Goal: Information Seeking & Learning: Check status

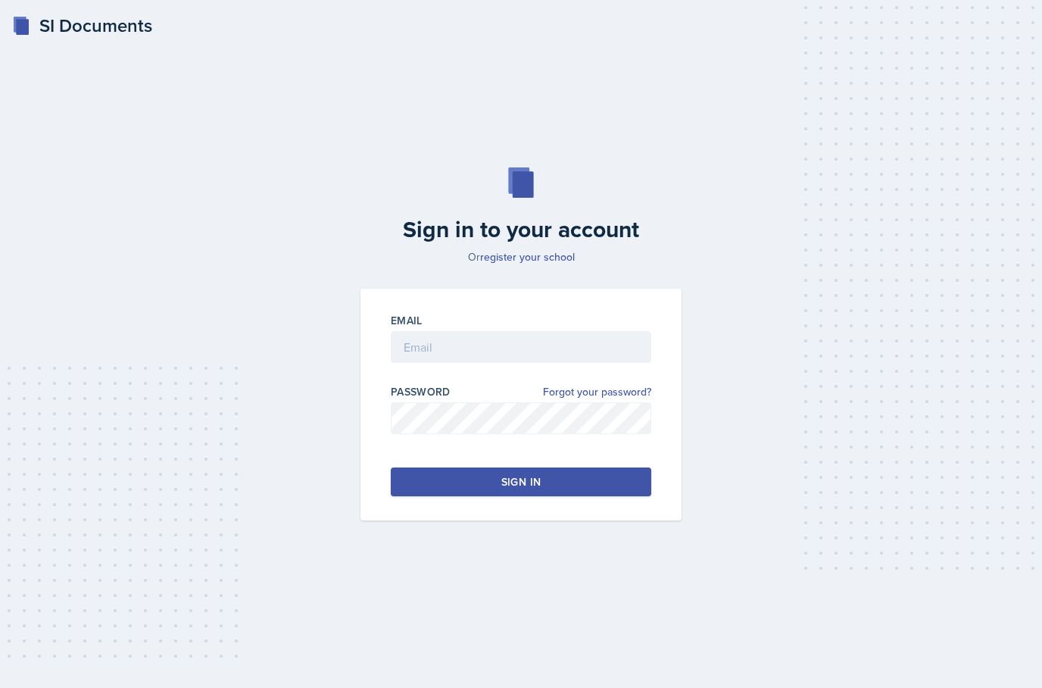
click at [438, 363] on input "email" at bounding box center [521, 347] width 260 height 32
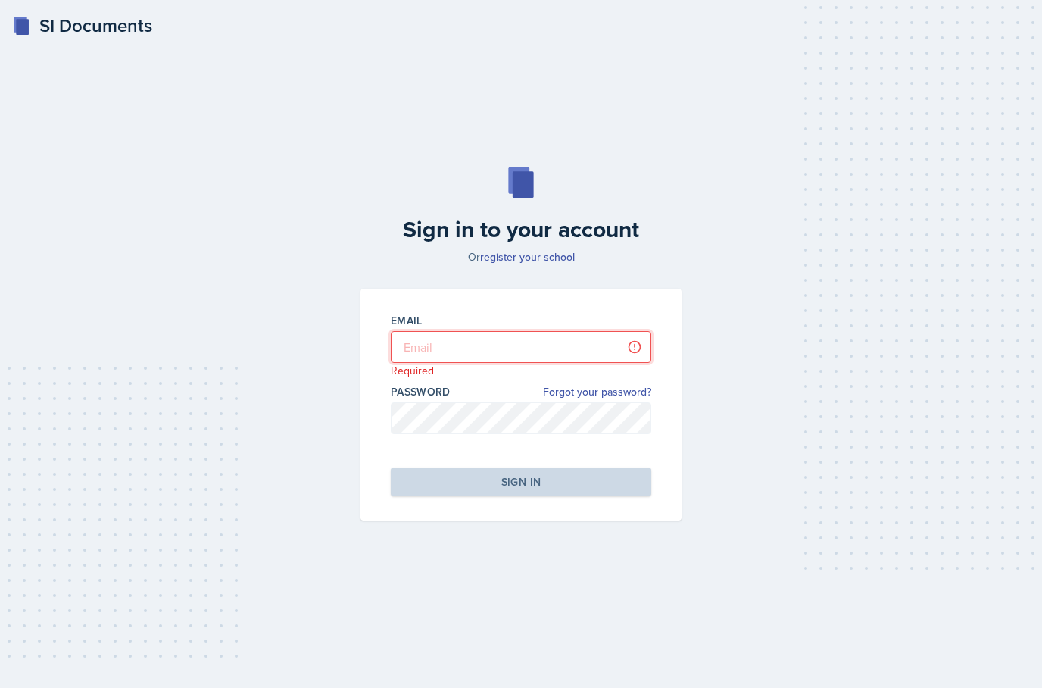
type input "[EMAIL_ADDRESS][PERSON_NAME][DOMAIN_NAME]"
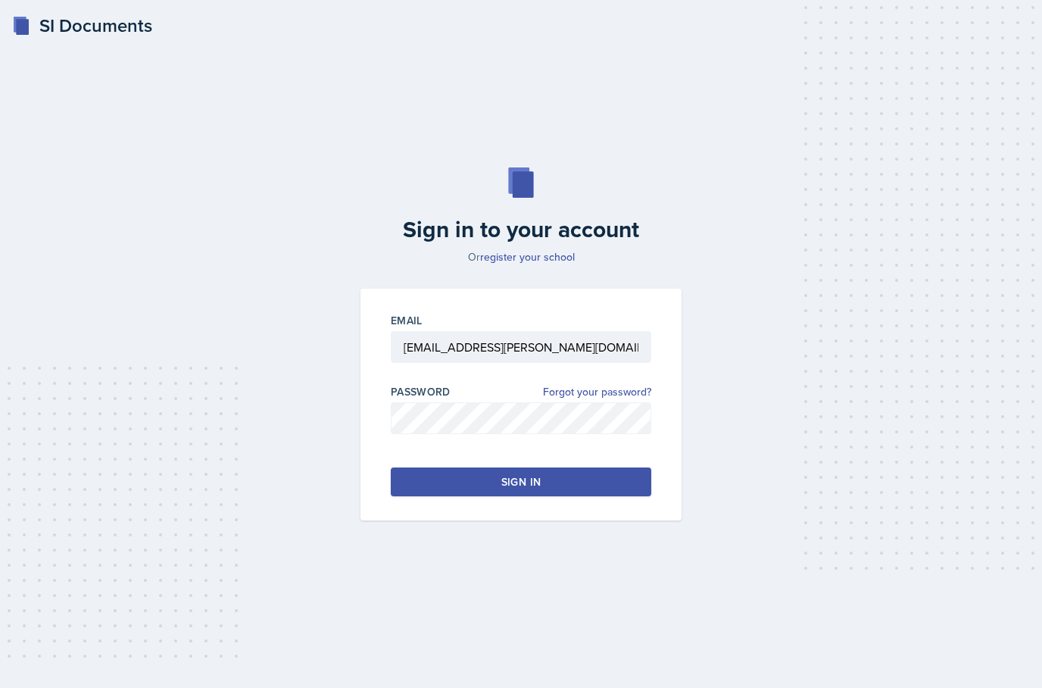
click at [596, 496] on button "Sign in" at bounding box center [521, 481] width 260 height 29
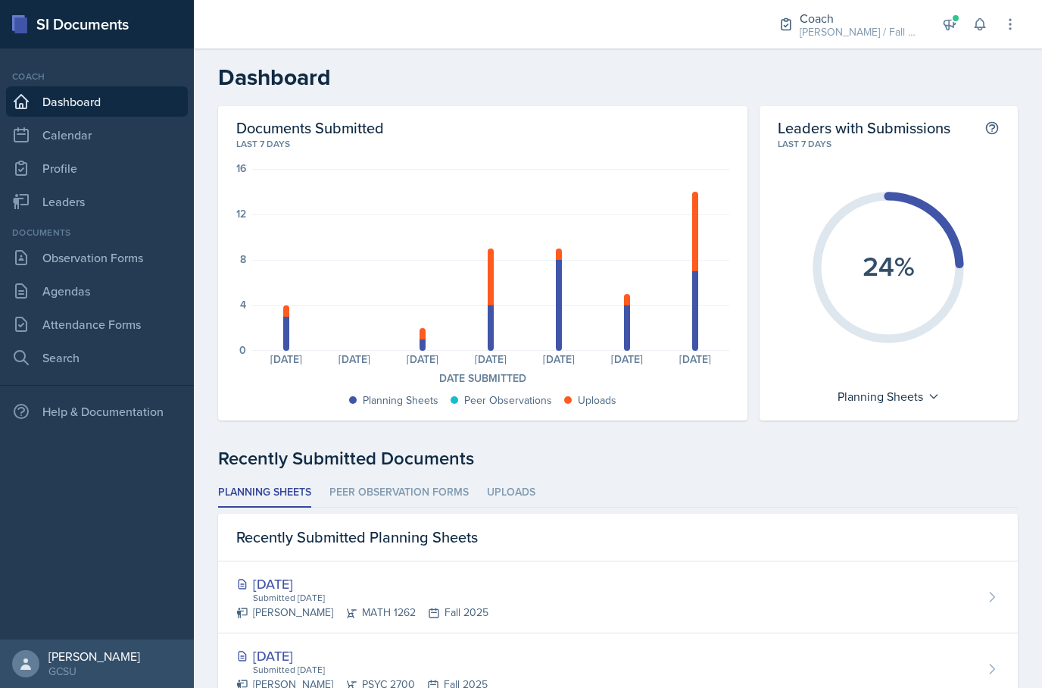
click at [889, 24] on div "[PERSON_NAME] / Fall 2025" at bounding box center [860, 32] width 121 height 16
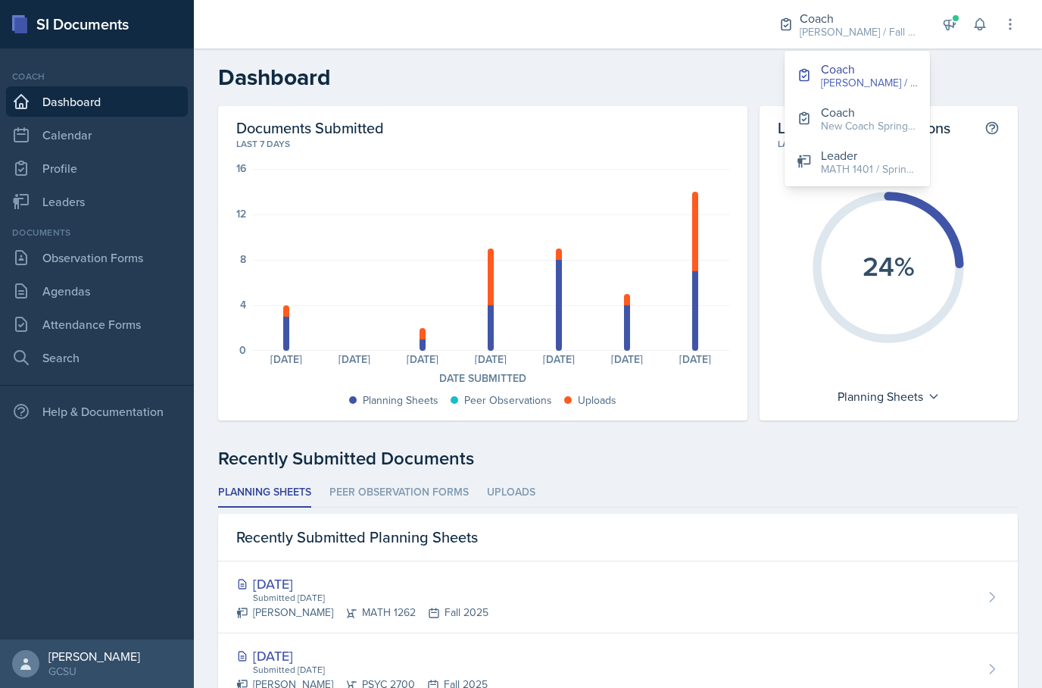
click at [900, 161] on div "MATH 1401 / Spring 2025" at bounding box center [869, 169] width 97 height 16
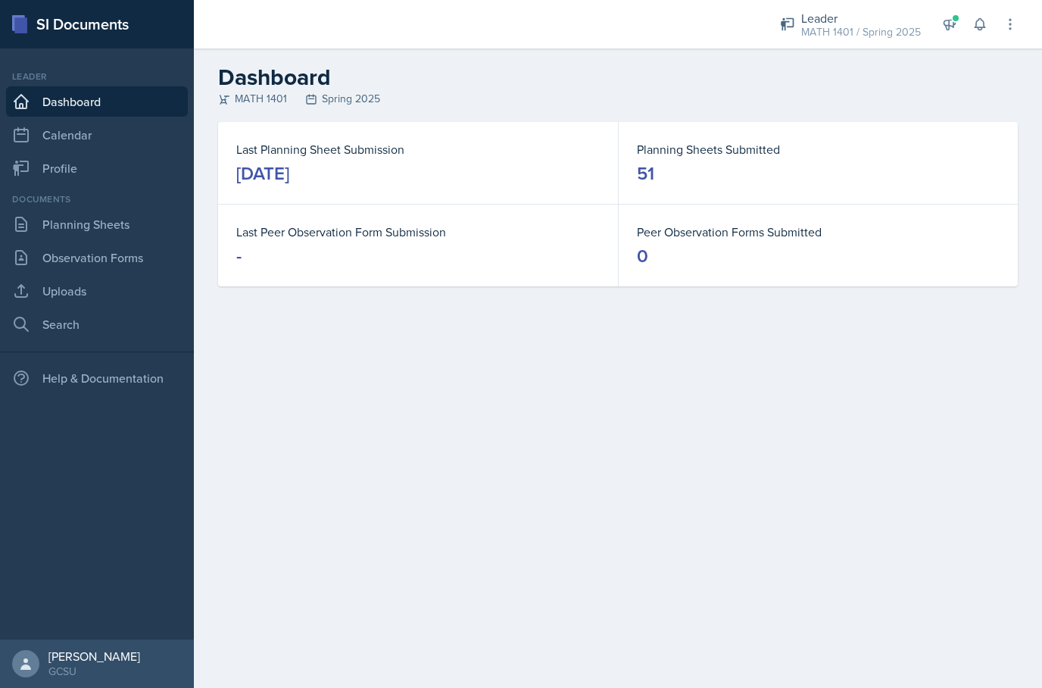
click at [116, 239] on link "Planning Sheets" at bounding box center [97, 224] width 182 height 30
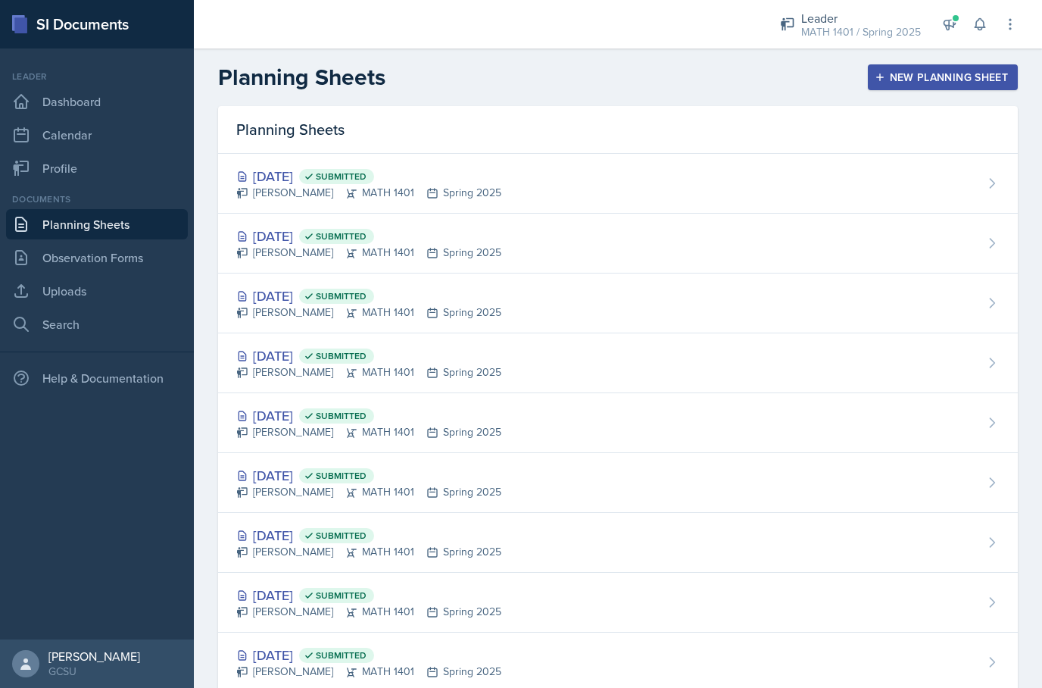
click at [573, 165] on div "[DATE] Submitted [PERSON_NAME] MATH 1401 Spring 2025" at bounding box center [618, 184] width 800 height 60
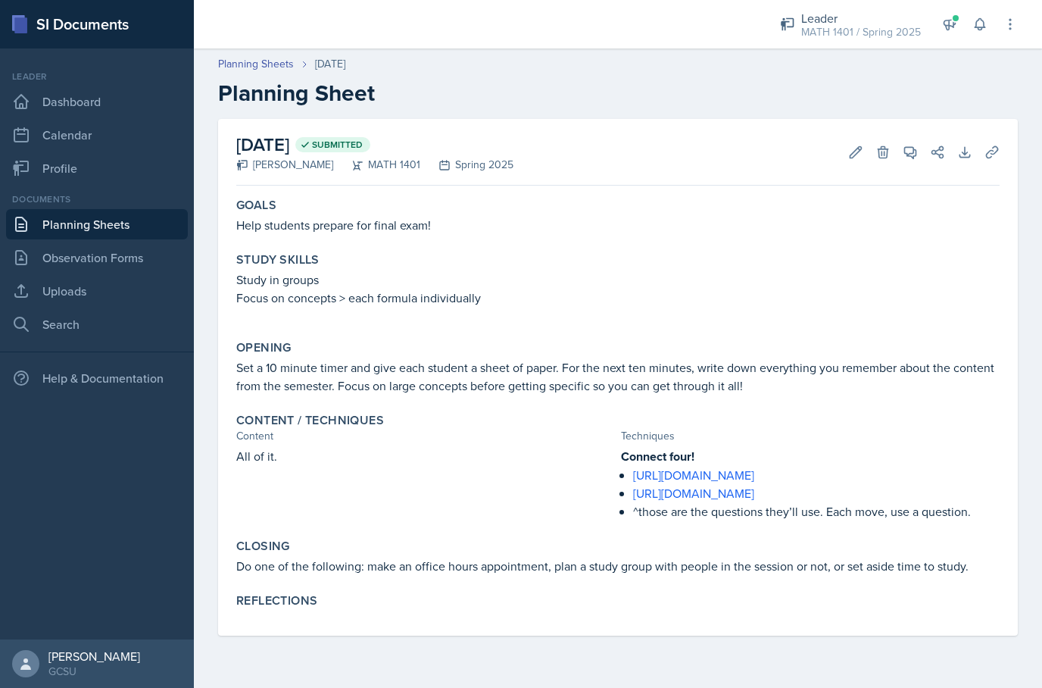
click at [267, 67] on link "Planning Sheets" at bounding box center [256, 64] width 76 height 16
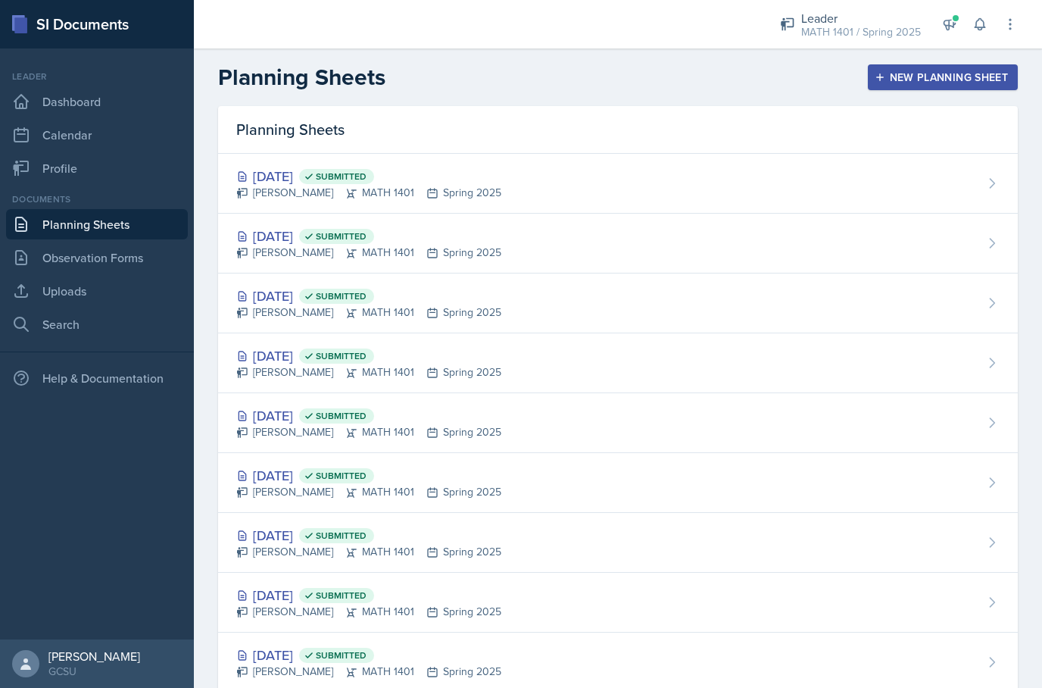
click at [304, 240] on div "[DATE] Submitted" at bounding box center [368, 236] width 265 height 20
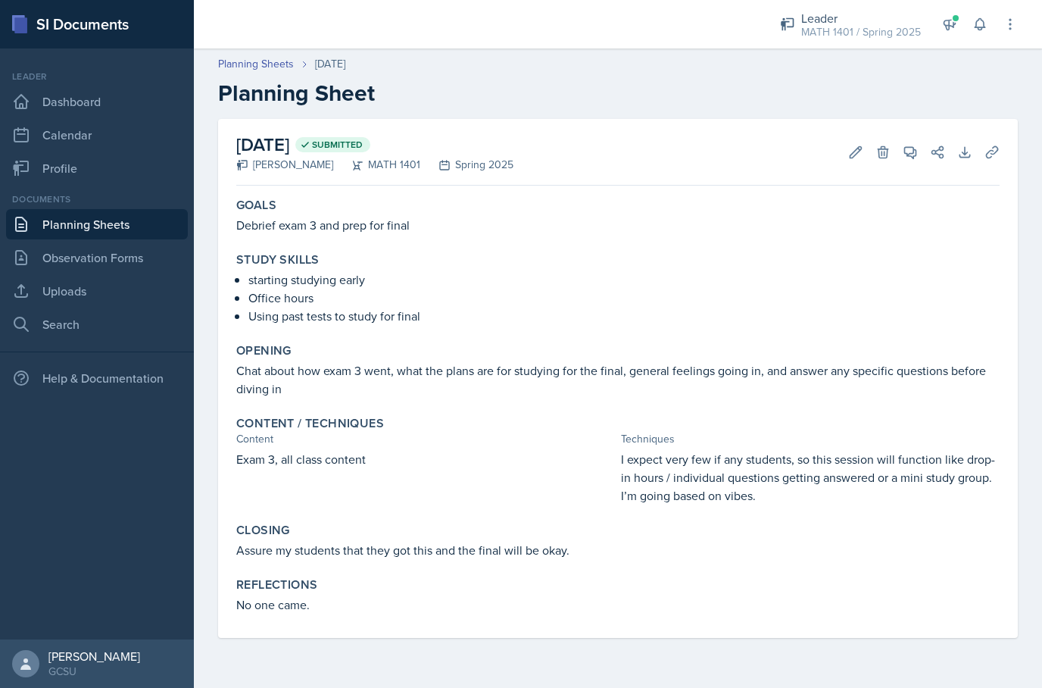
click at [263, 70] on link "Planning Sheets" at bounding box center [256, 64] width 76 height 16
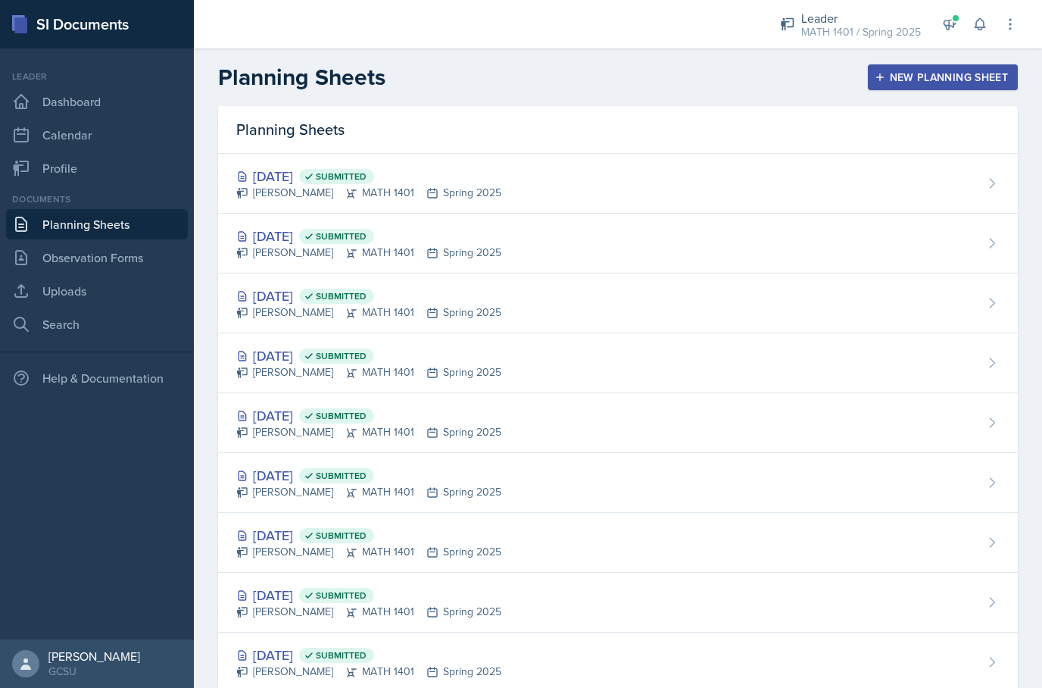
click at [303, 295] on div "[DATE] Submitted" at bounding box center [368, 295] width 265 height 20
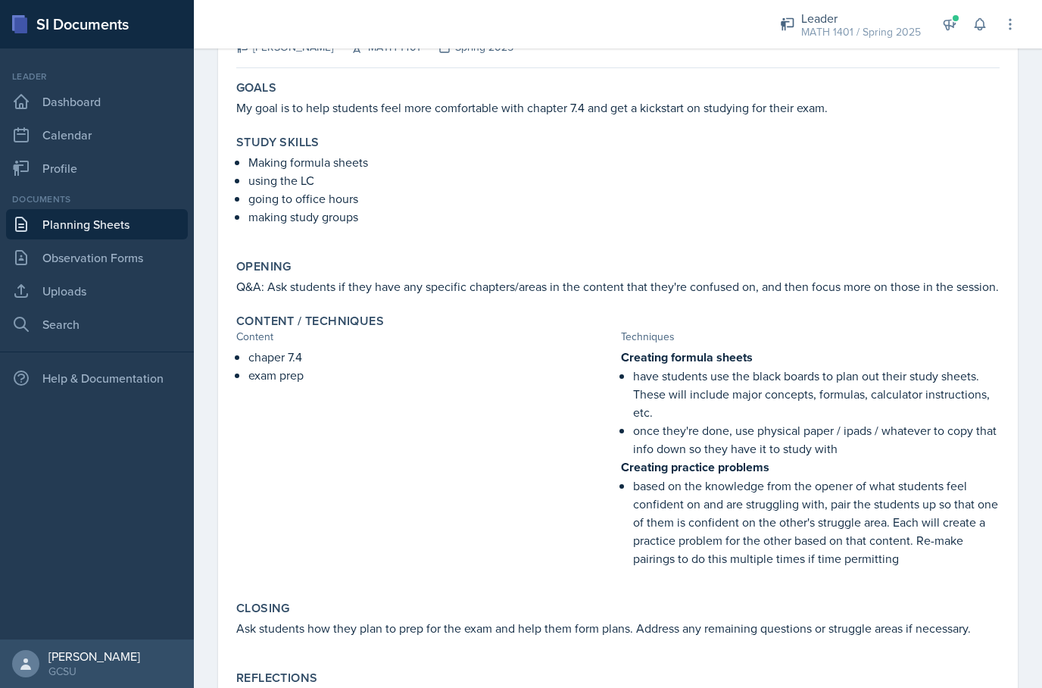
scroll to position [117, 0]
click at [72, 228] on link "Planning Sheets" at bounding box center [97, 224] width 182 height 30
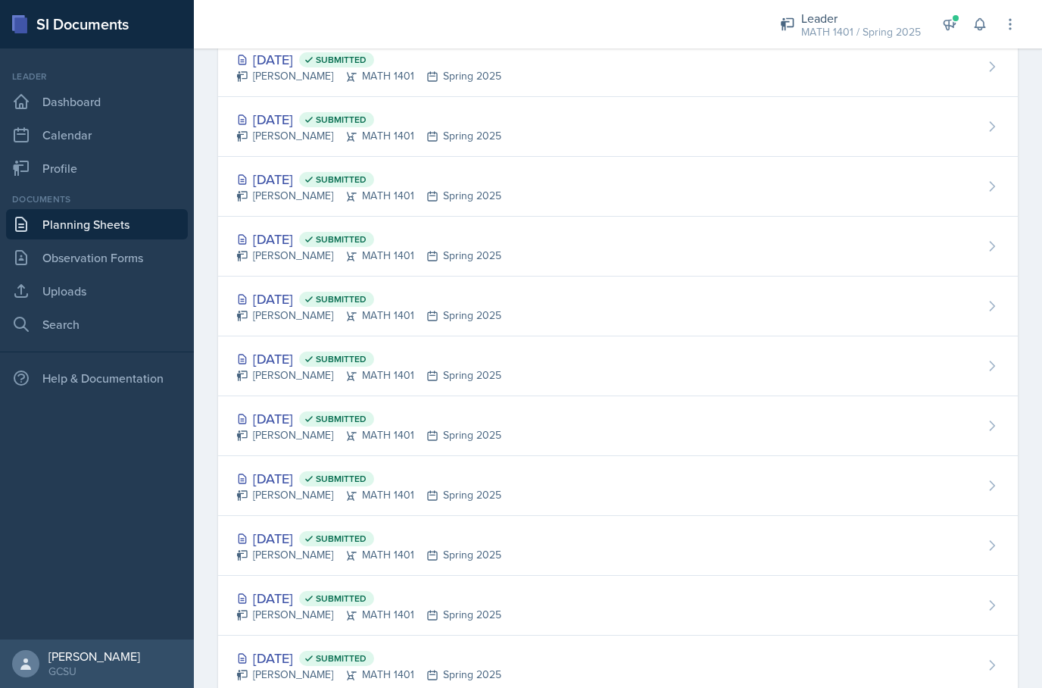
click at [307, 240] on div "[DATE] Submitted" at bounding box center [368, 239] width 265 height 20
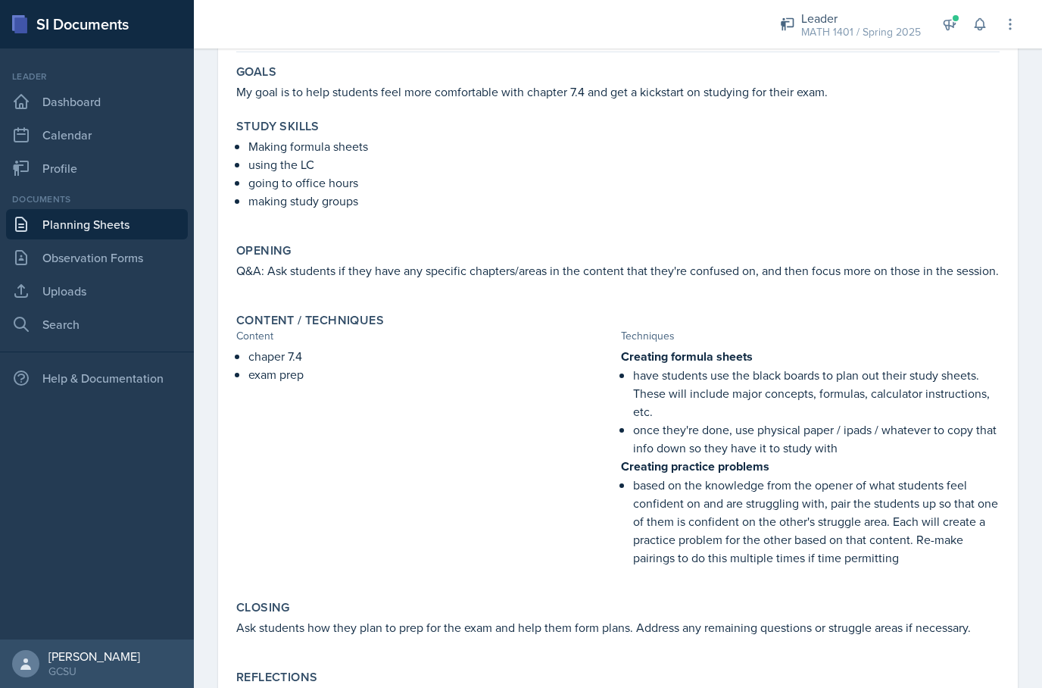
scroll to position [132, 0]
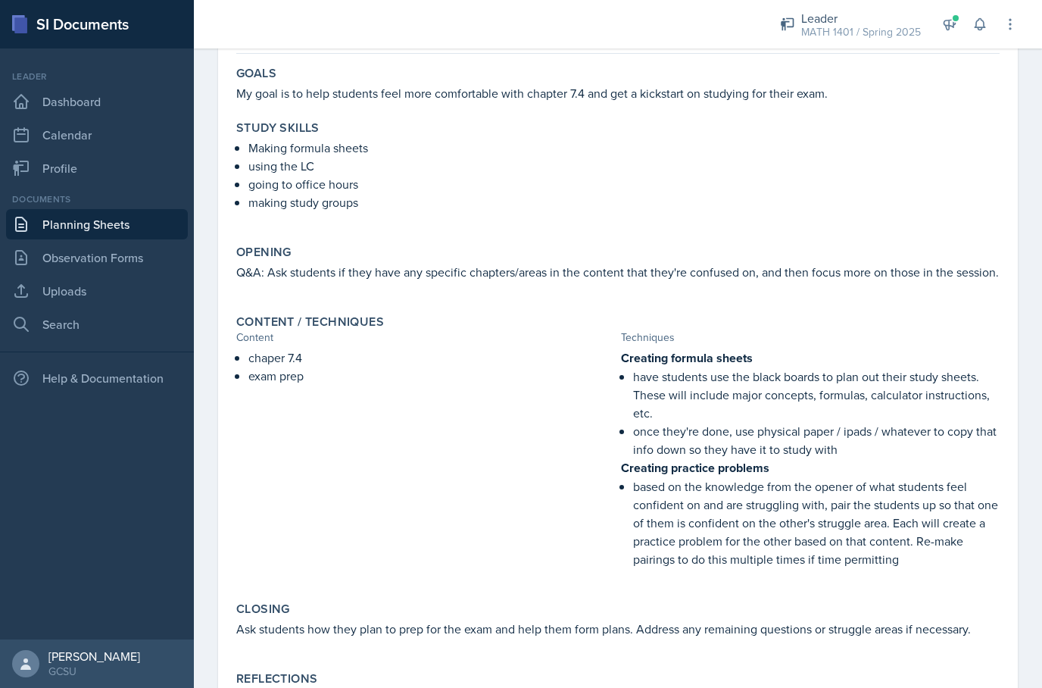
click at [67, 226] on link "Planning Sheets" at bounding box center [97, 224] width 182 height 30
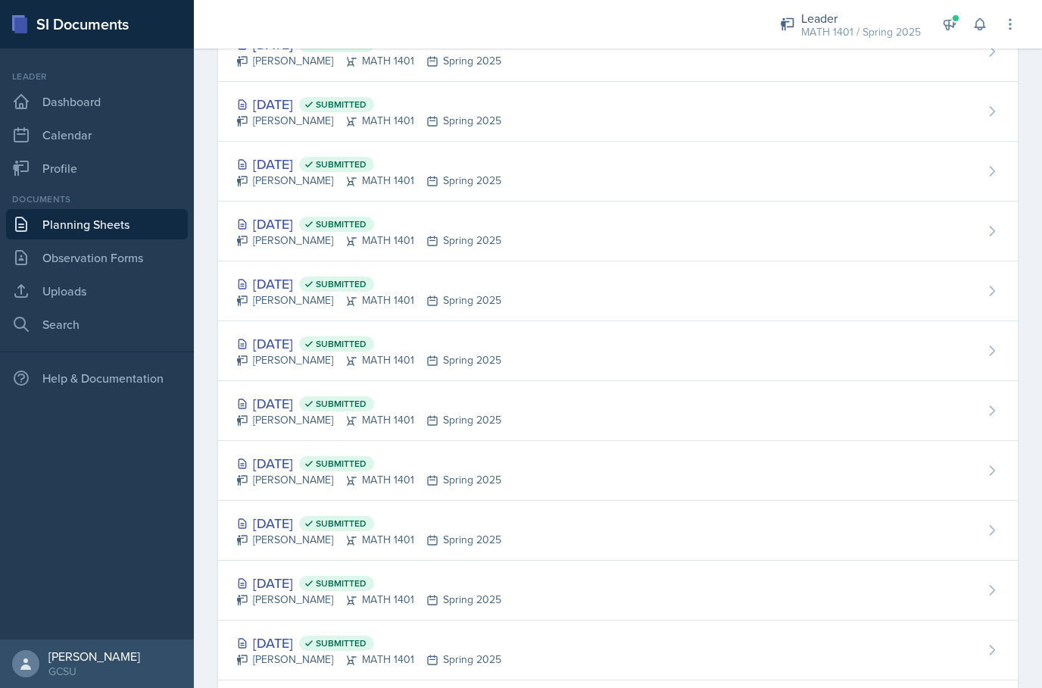
click at [308, 404] on div "[DATE] Submitted" at bounding box center [368, 403] width 265 height 20
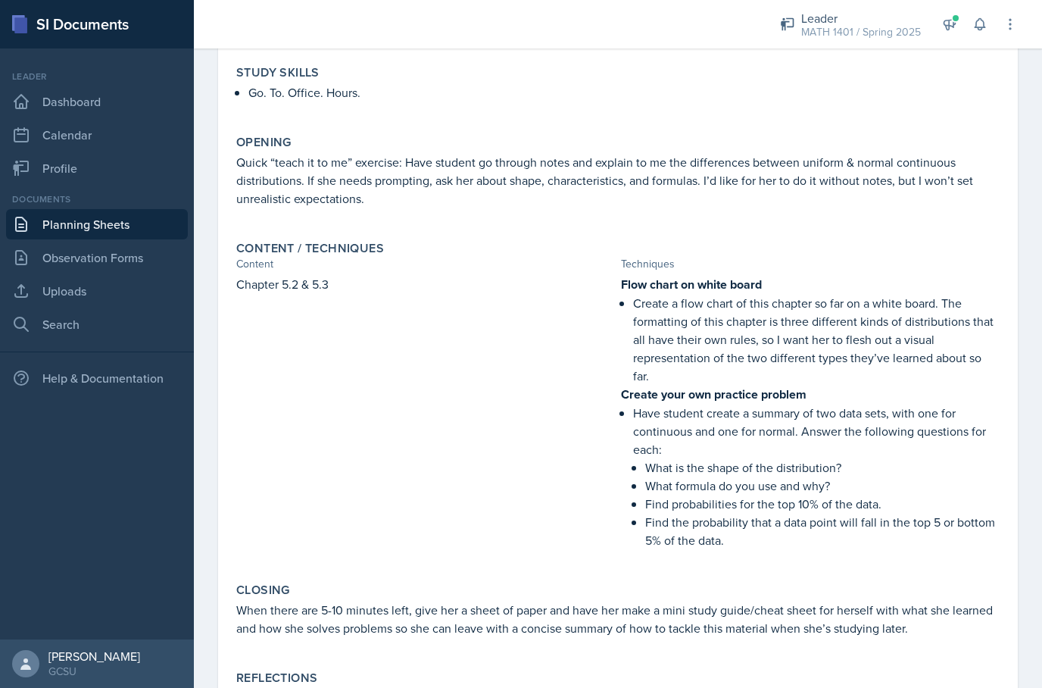
scroll to position [186, 0]
click at [46, 220] on link "Planning Sheets" at bounding box center [97, 224] width 182 height 30
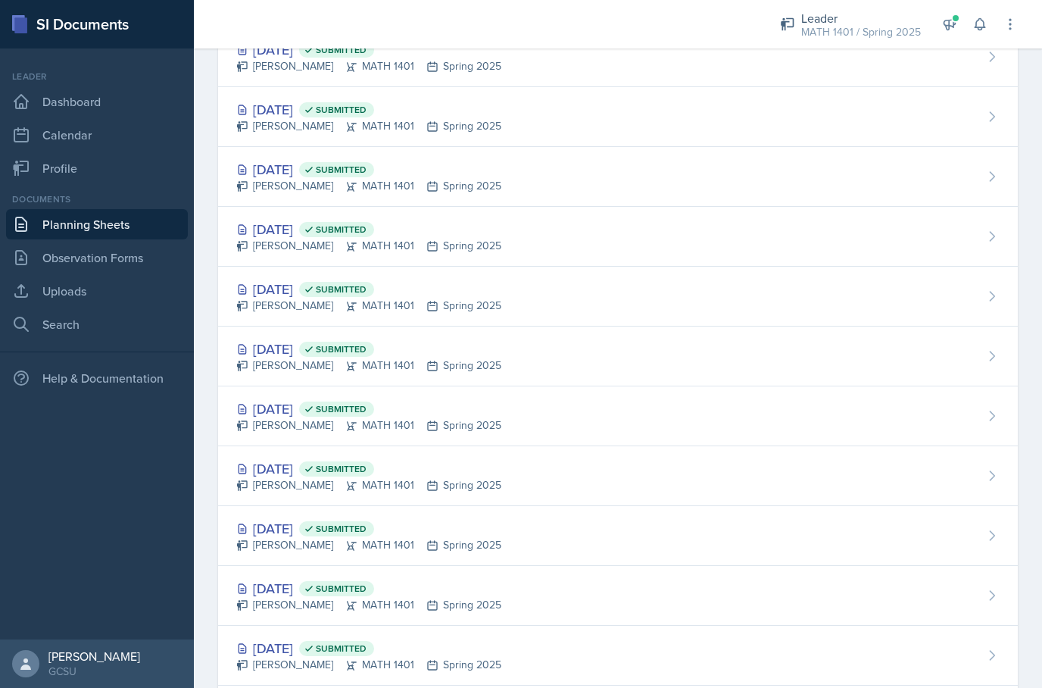
click at [304, 473] on div "[DATE] Submitted" at bounding box center [368, 468] width 265 height 20
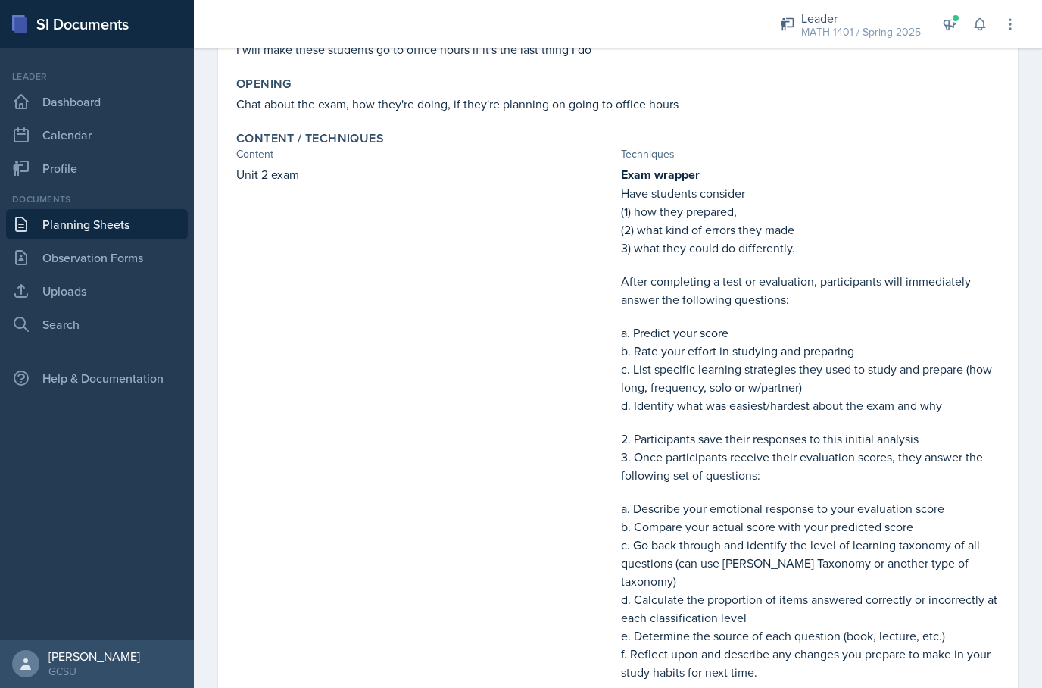
scroll to position [212, 0]
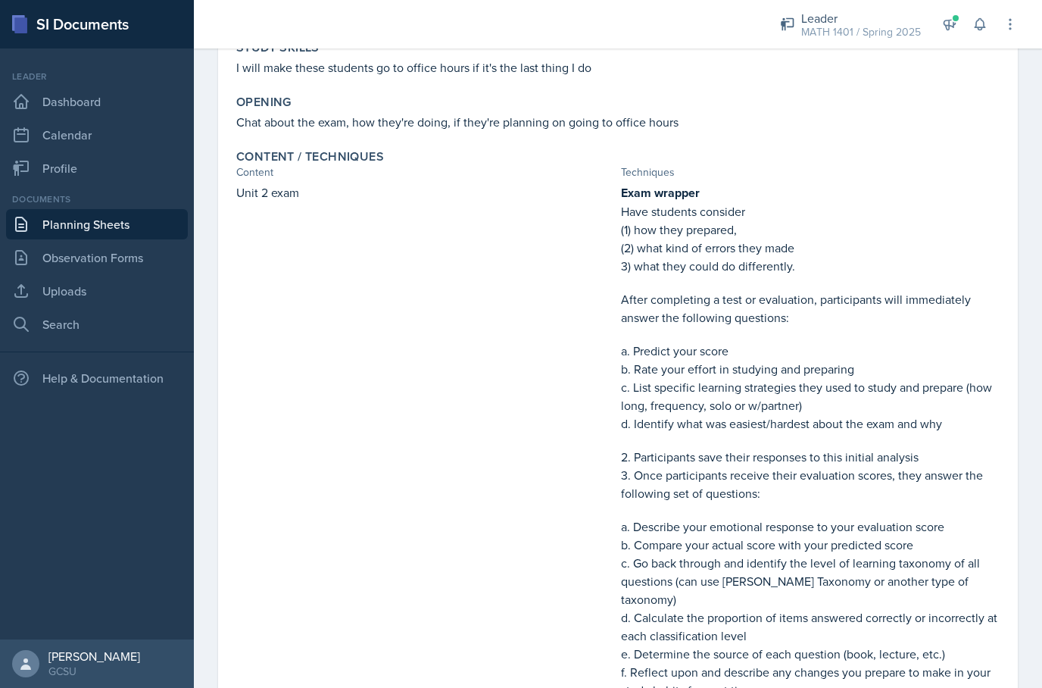
click at [52, 217] on link "Planning Sheets" at bounding box center [97, 224] width 182 height 30
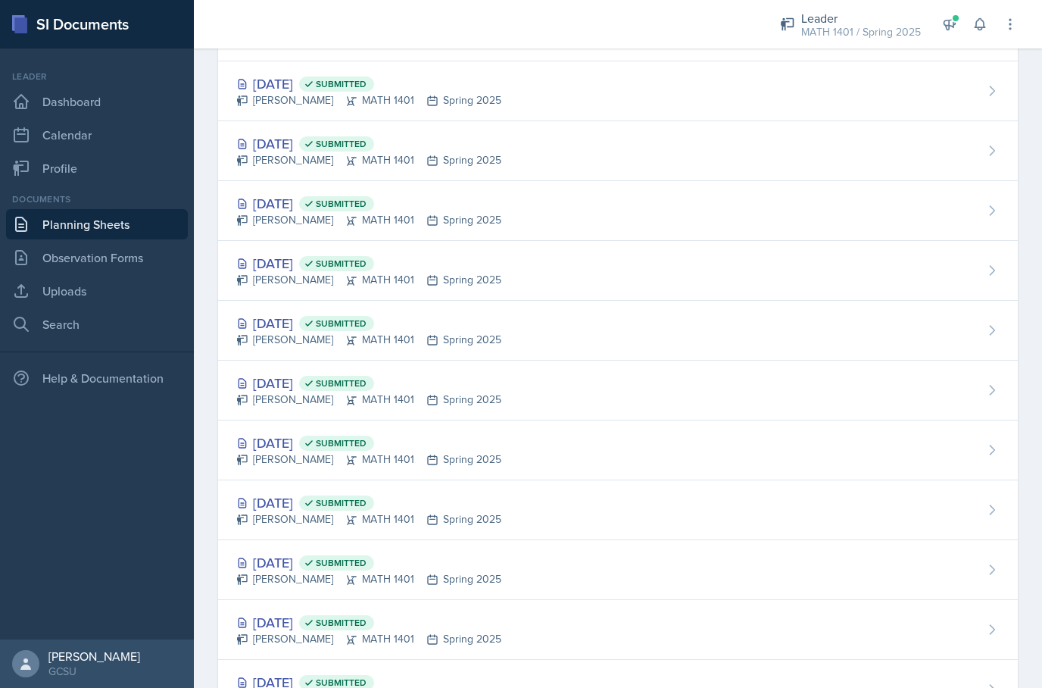
click at [279, 457] on div "[PERSON_NAME] MATH 1401 Spring 2025" at bounding box center [368, 459] width 265 height 16
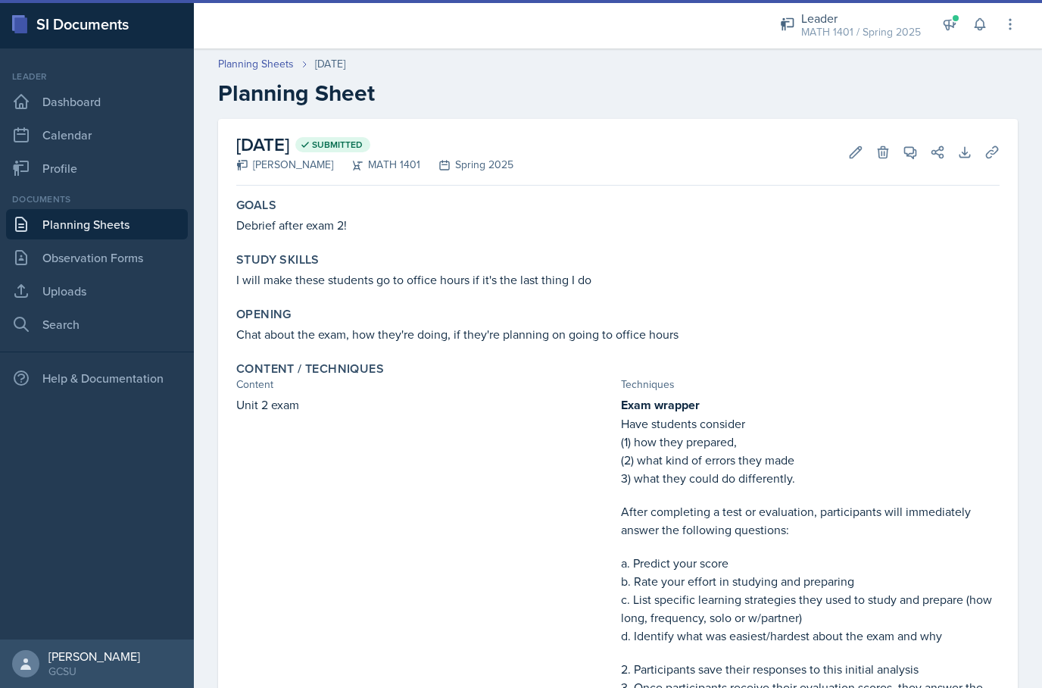
click at [60, 227] on link "Planning Sheets" at bounding box center [97, 224] width 182 height 30
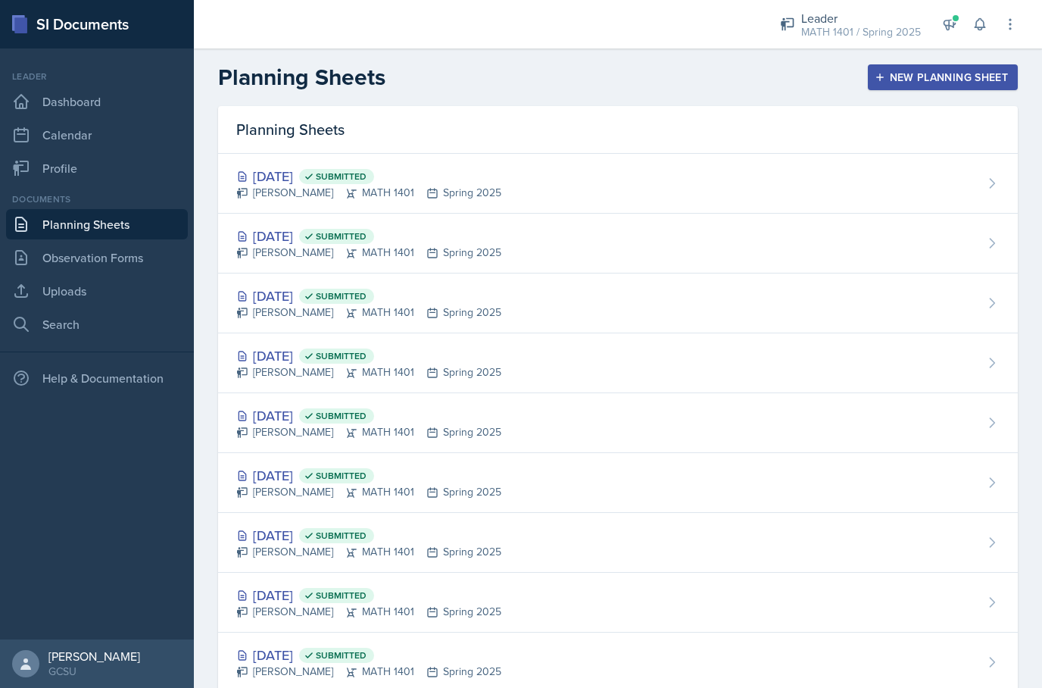
click at [296, 601] on div "[DATE] Submitted" at bounding box center [368, 595] width 265 height 20
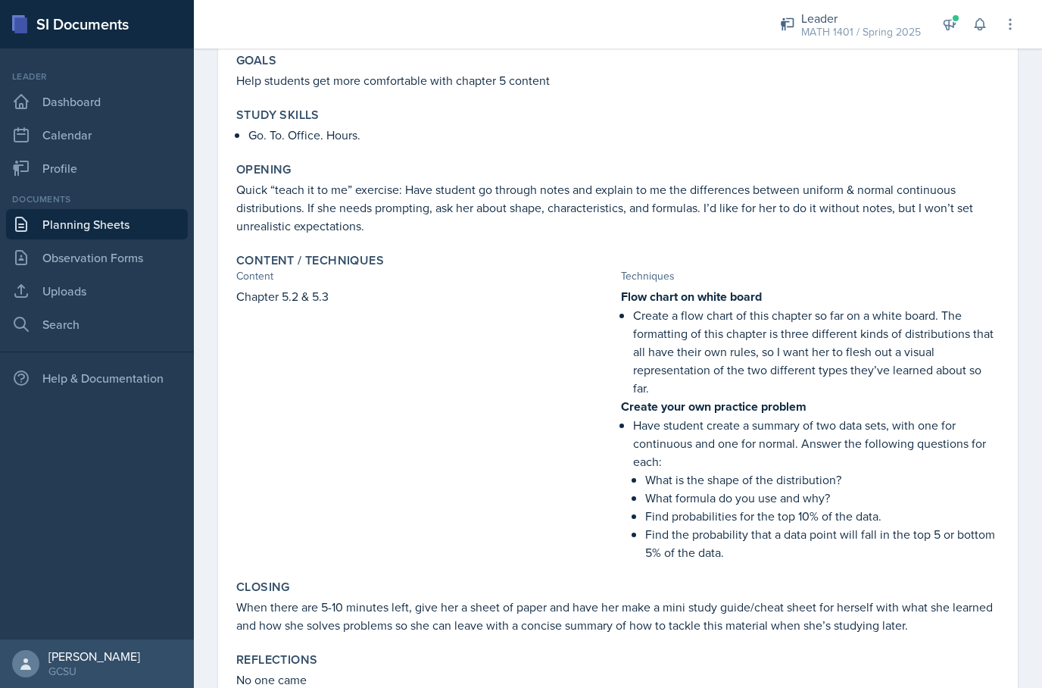
scroll to position [144, 0]
click at [64, 226] on link "Planning Sheets" at bounding box center [97, 224] width 182 height 30
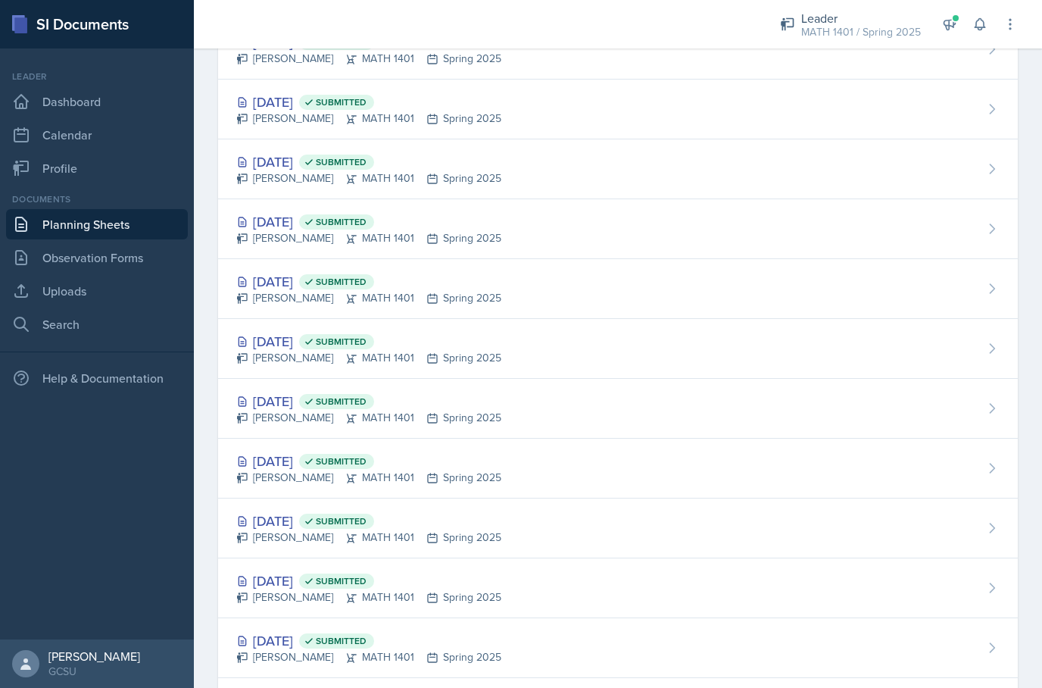
scroll to position [198, 0]
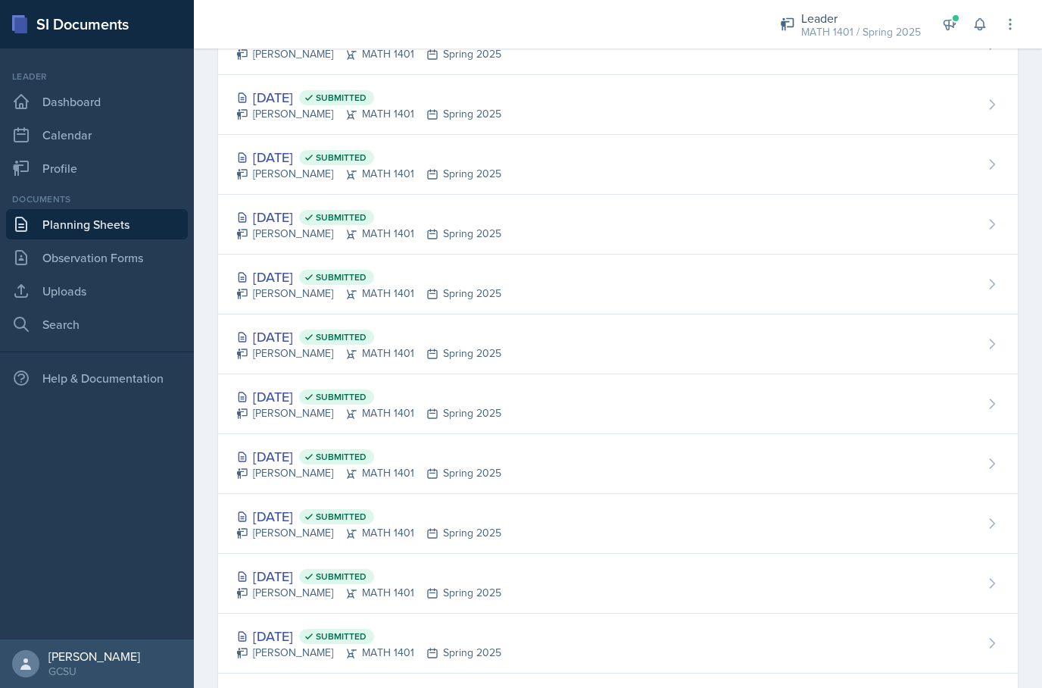
click at [309, 510] on div "[DATE] Submitted" at bounding box center [368, 516] width 265 height 20
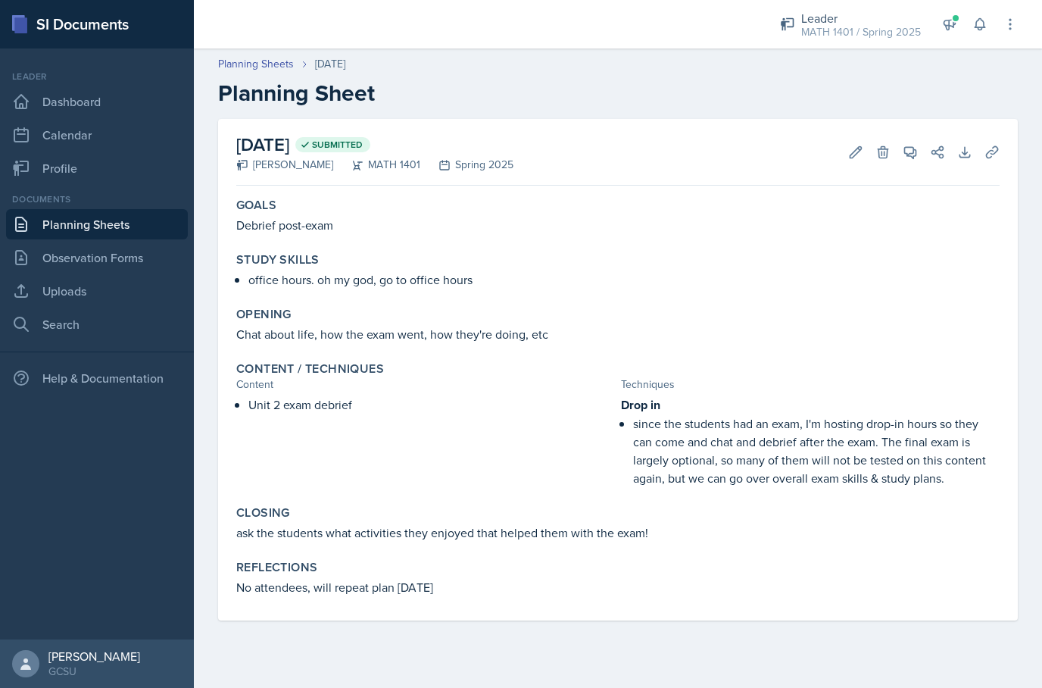
scroll to position [39, 0]
click at [66, 209] on link "Planning Sheets" at bounding box center [97, 224] width 182 height 30
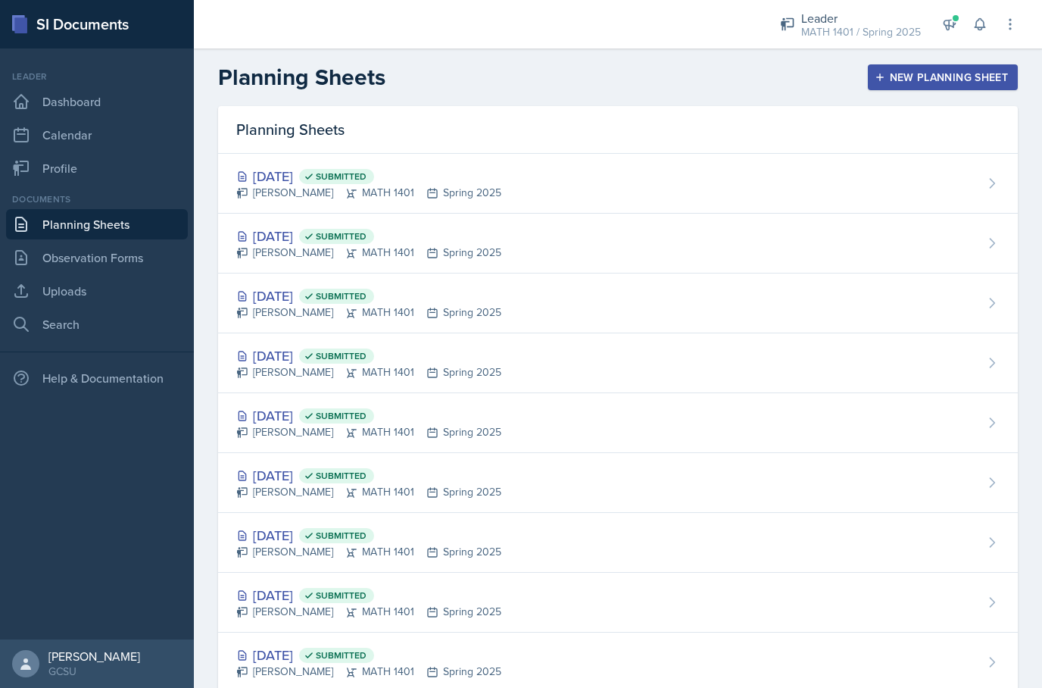
click at [307, 653] on div "[DATE] Submitted" at bounding box center [368, 654] width 265 height 20
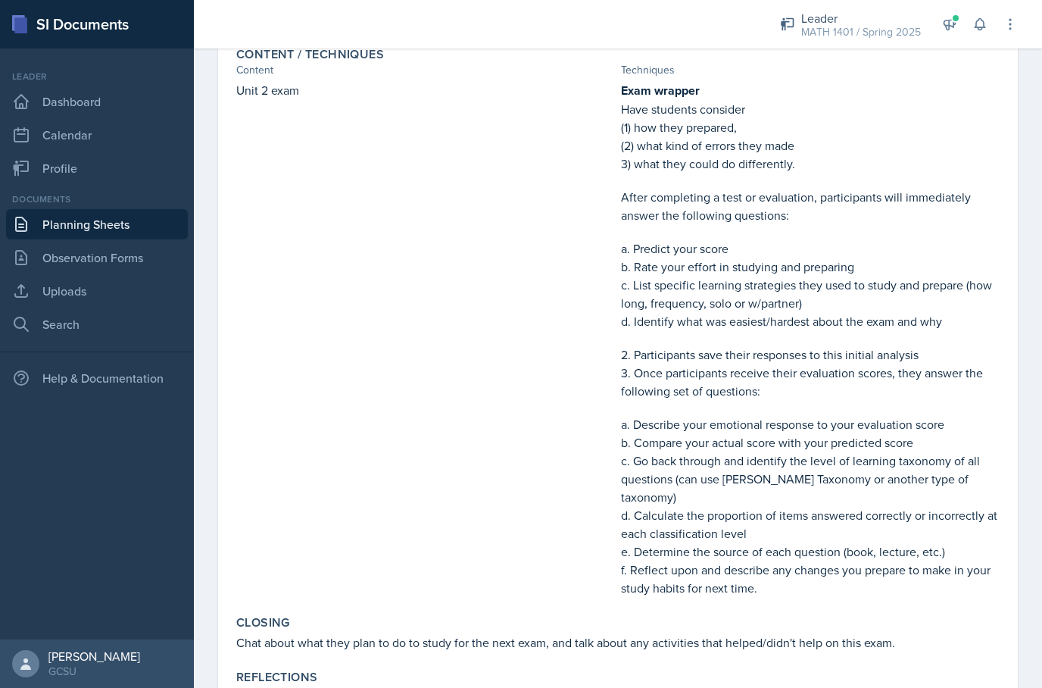
scroll to position [313, 0]
click at [61, 217] on link "Planning Sheets" at bounding box center [97, 224] width 182 height 30
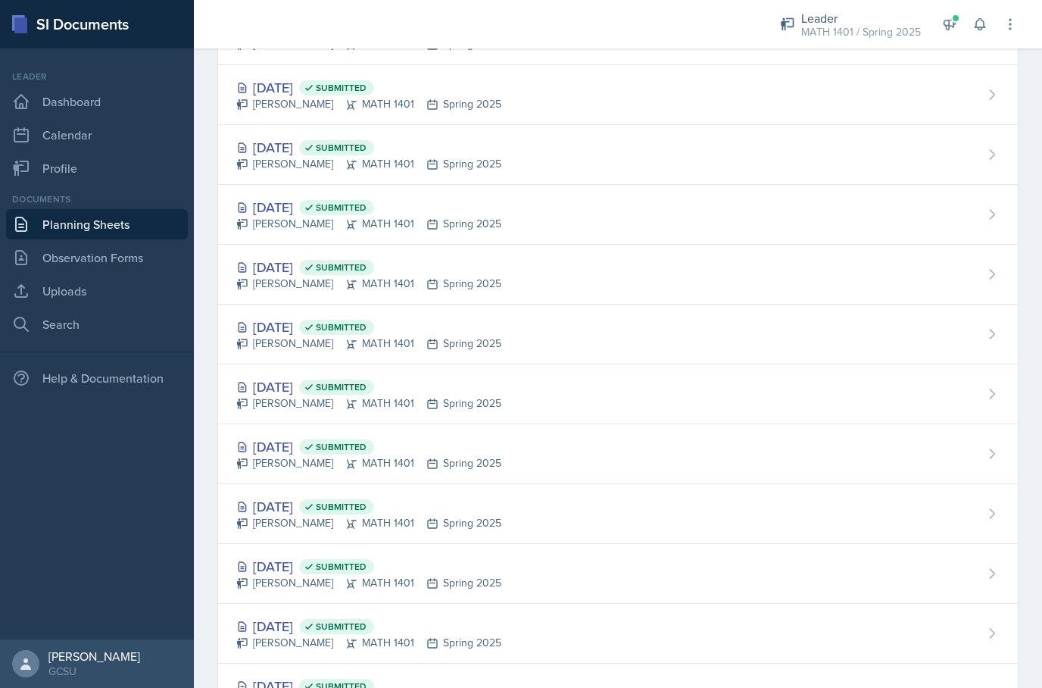
scroll to position [535, 0]
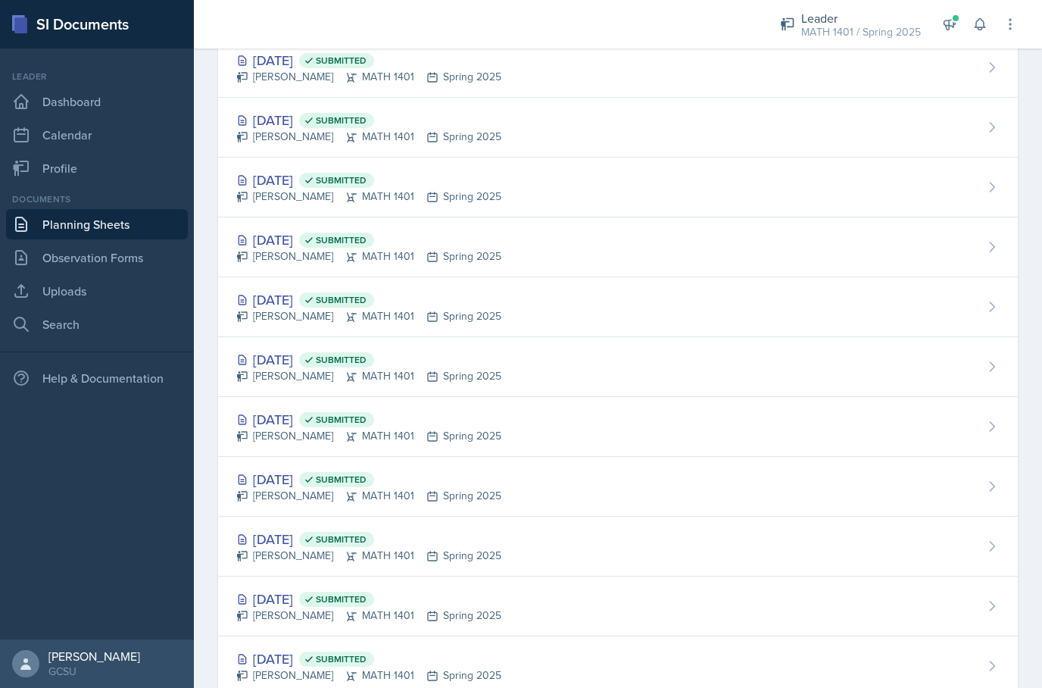
click at [296, 487] on div "[DATE] Submitted" at bounding box center [368, 479] width 265 height 20
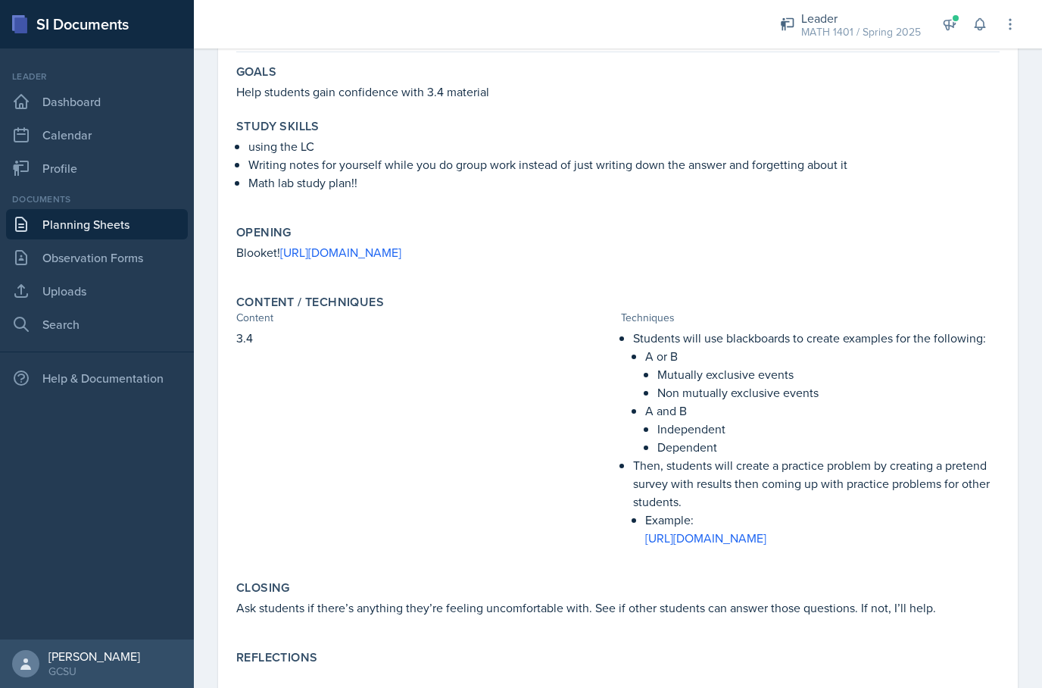
scroll to position [132, 0]
click at [57, 226] on link "Planning Sheets" at bounding box center [97, 224] width 182 height 30
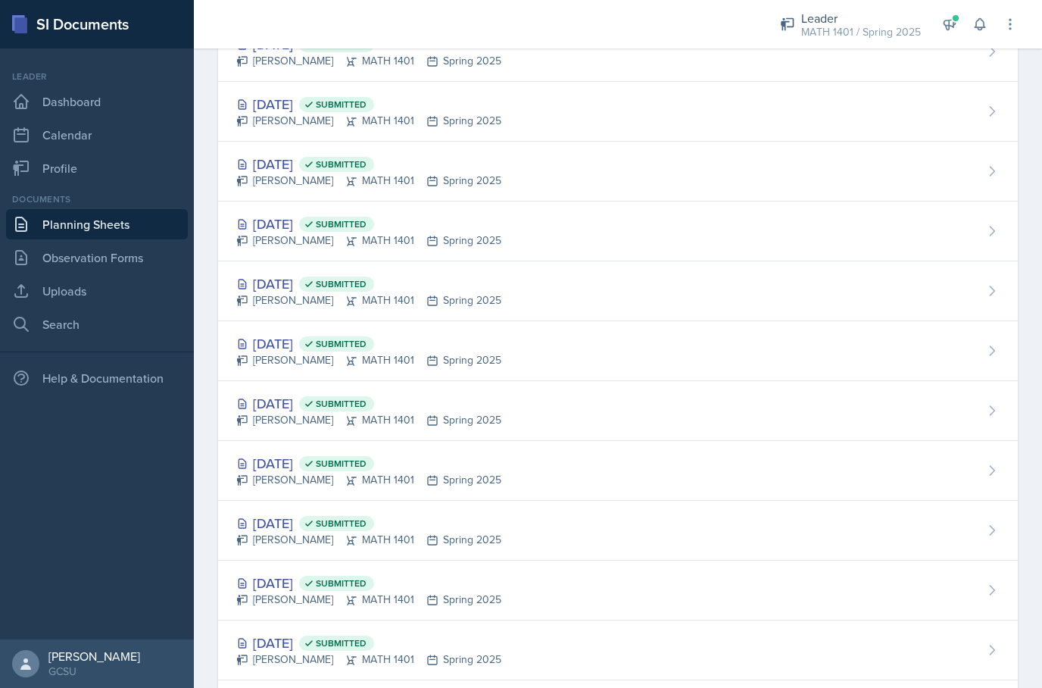
click at [308, 653] on div "[PERSON_NAME] MATH 1401 Spring 2025" at bounding box center [368, 659] width 265 height 16
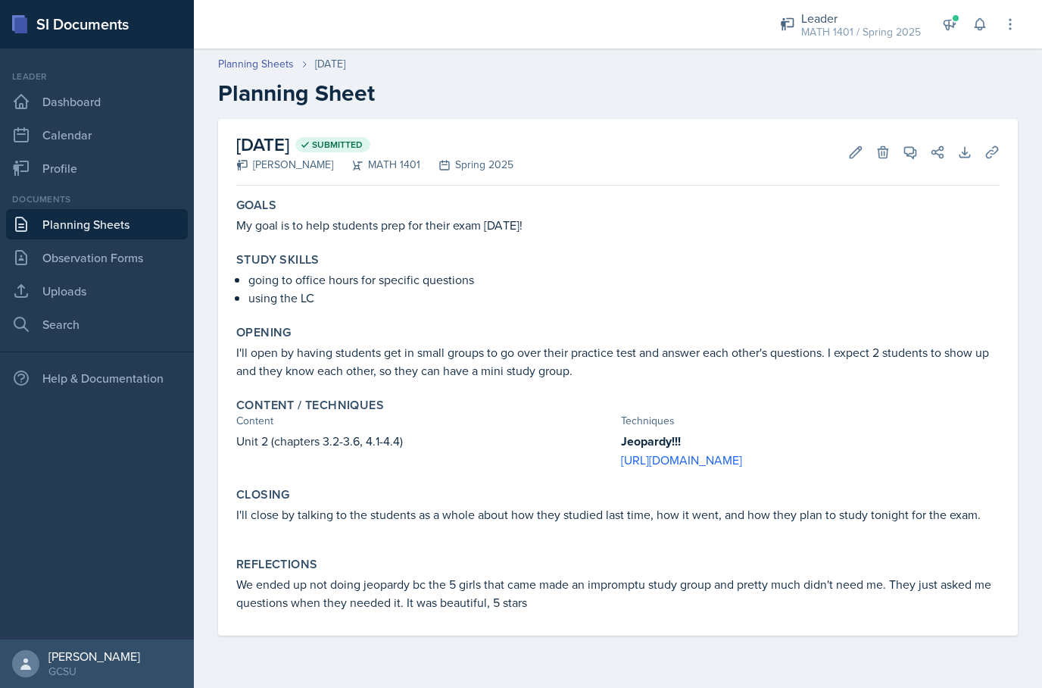
scroll to position [61, 0]
click at [53, 209] on link "Planning Sheets" at bounding box center [97, 224] width 182 height 30
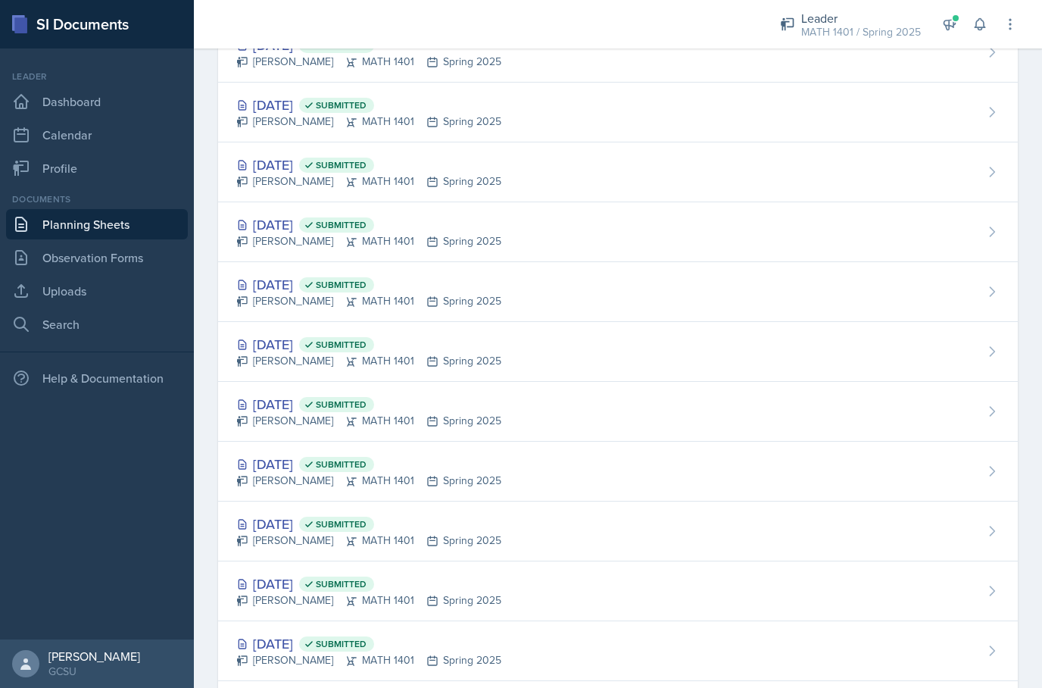
scroll to position [157, 0]
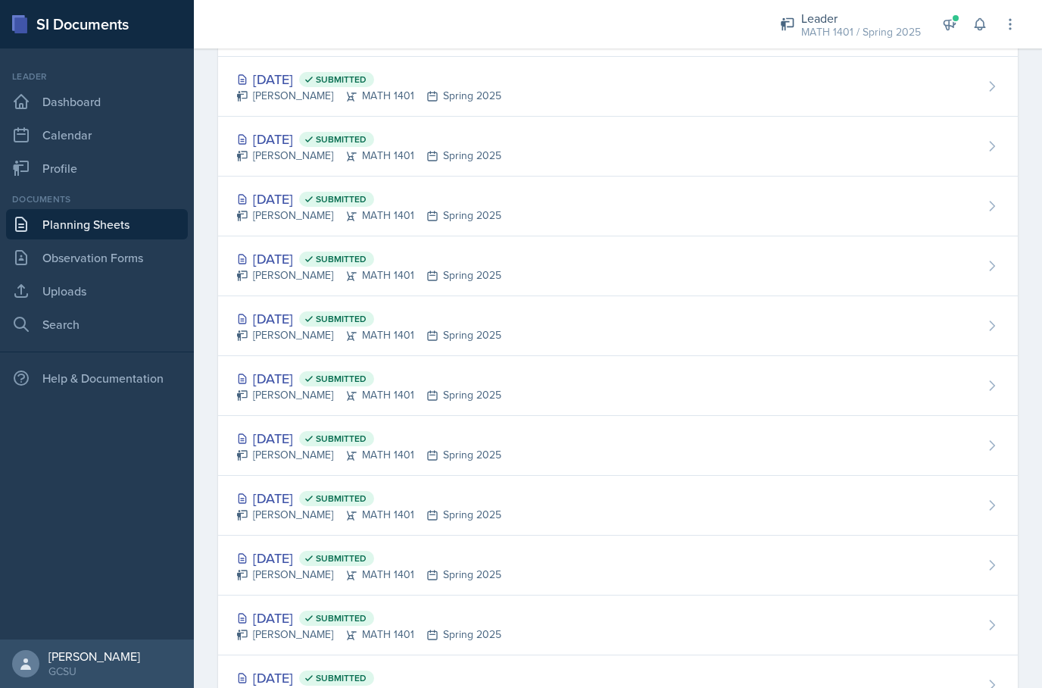
click at [306, 621] on div "[DATE] Submitted" at bounding box center [368, 617] width 265 height 20
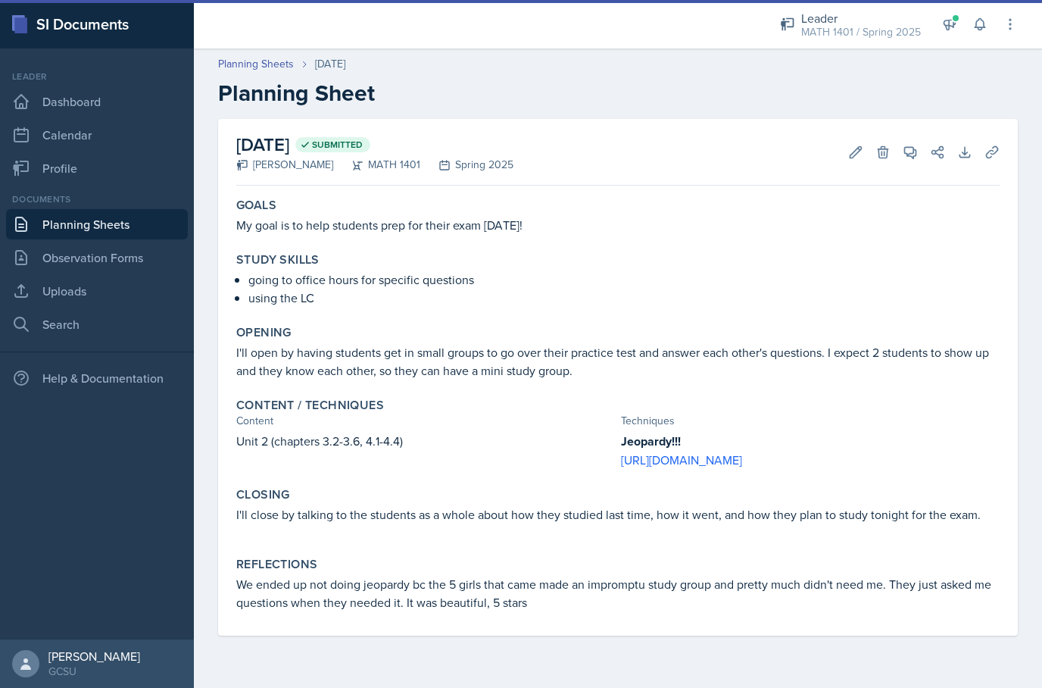
scroll to position [61, 0]
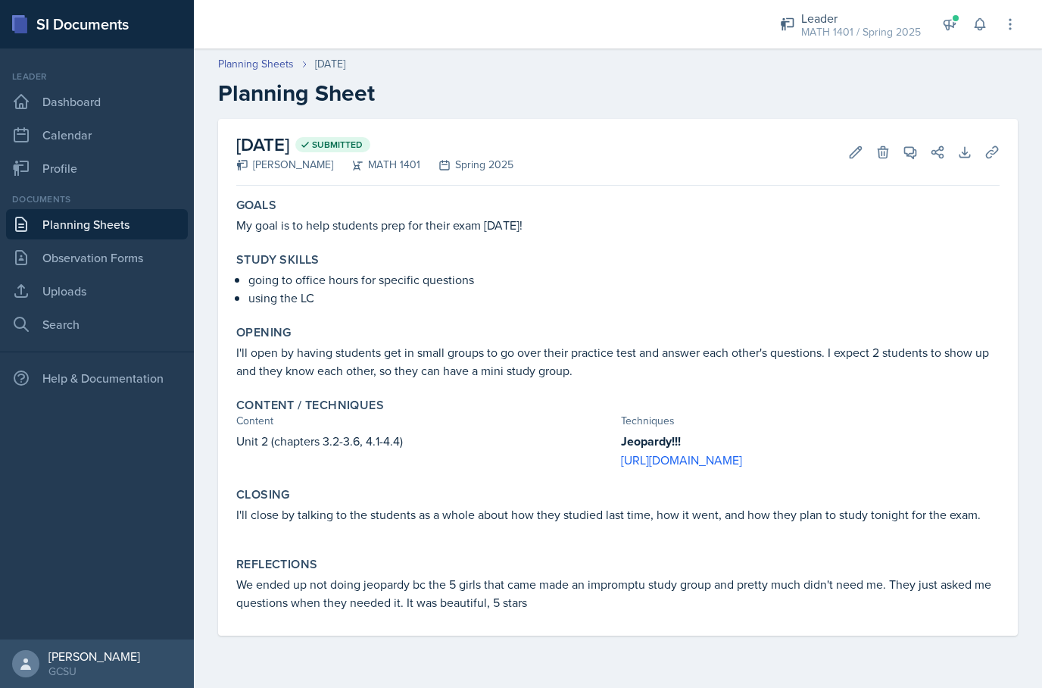
click at [45, 209] on link "Planning Sheets" at bounding box center [97, 224] width 182 height 30
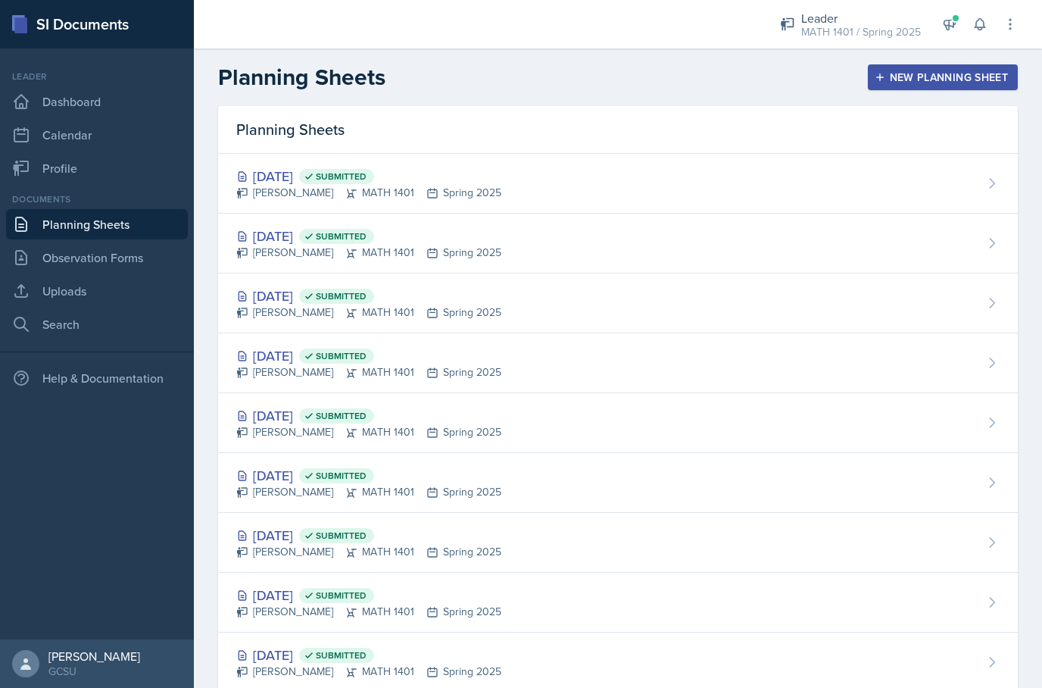
click at [316, 242] on div "[DATE] Submitted" at bounding box center [368, 236] width 265 height 20
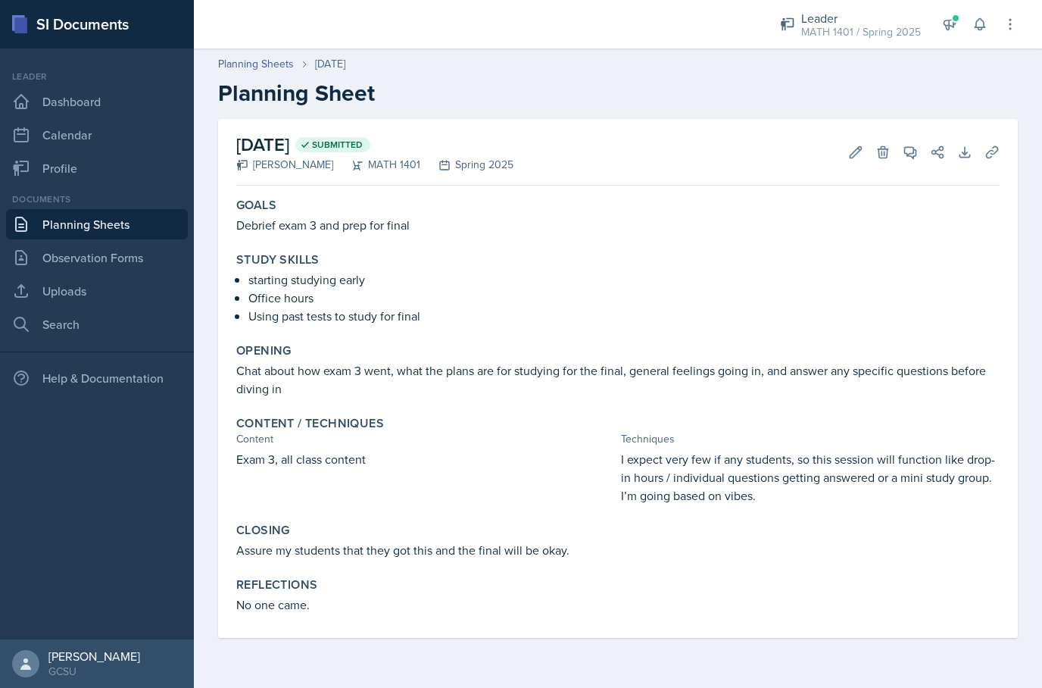
click at [64, 232] on link "Planning Sheets" at bounding box center [97, 224] width 182 height 30
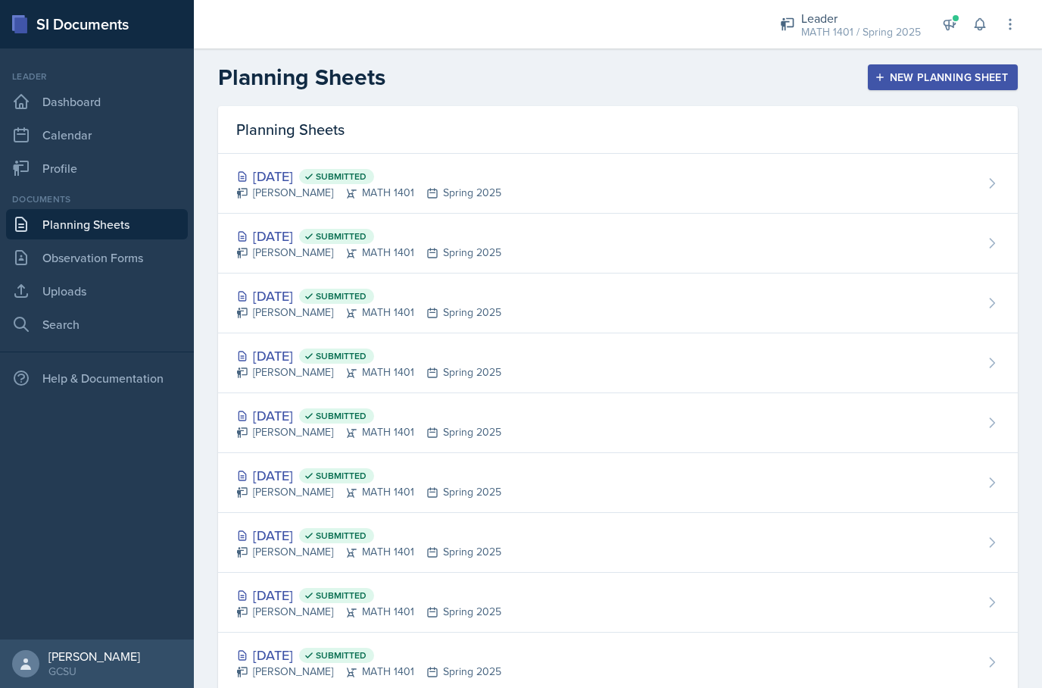
click at [304, 360] on div "[DATE] Submitted" at bounding box center [368, 355] width 265 height 20
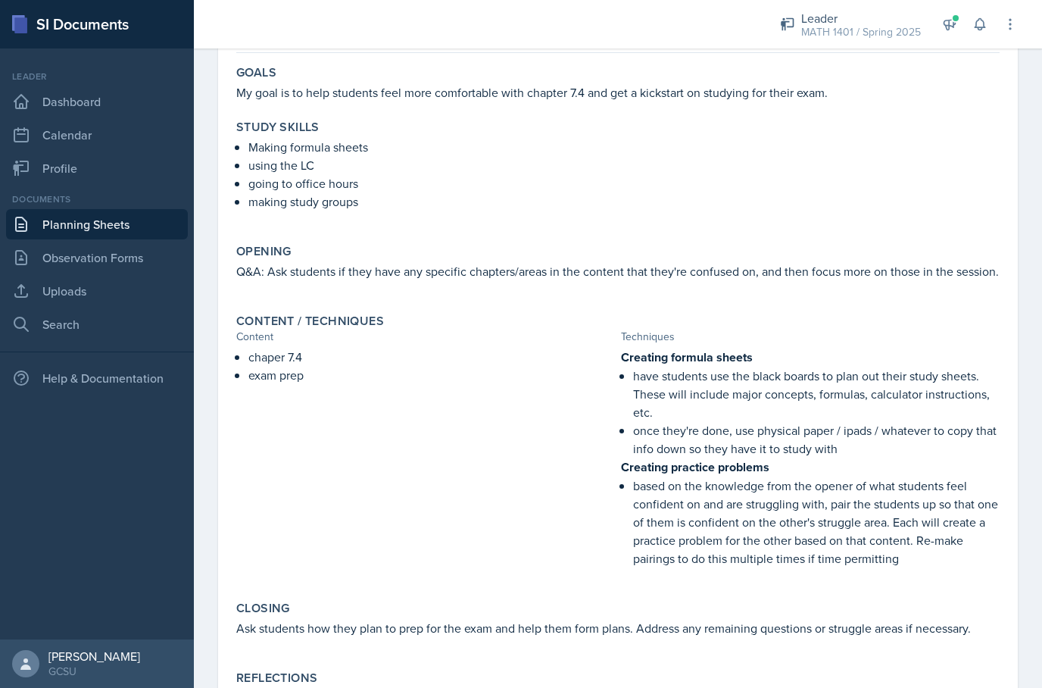
scroll to position [132, 0]
